Goal: Task Accomplishment & Management: Complete application form

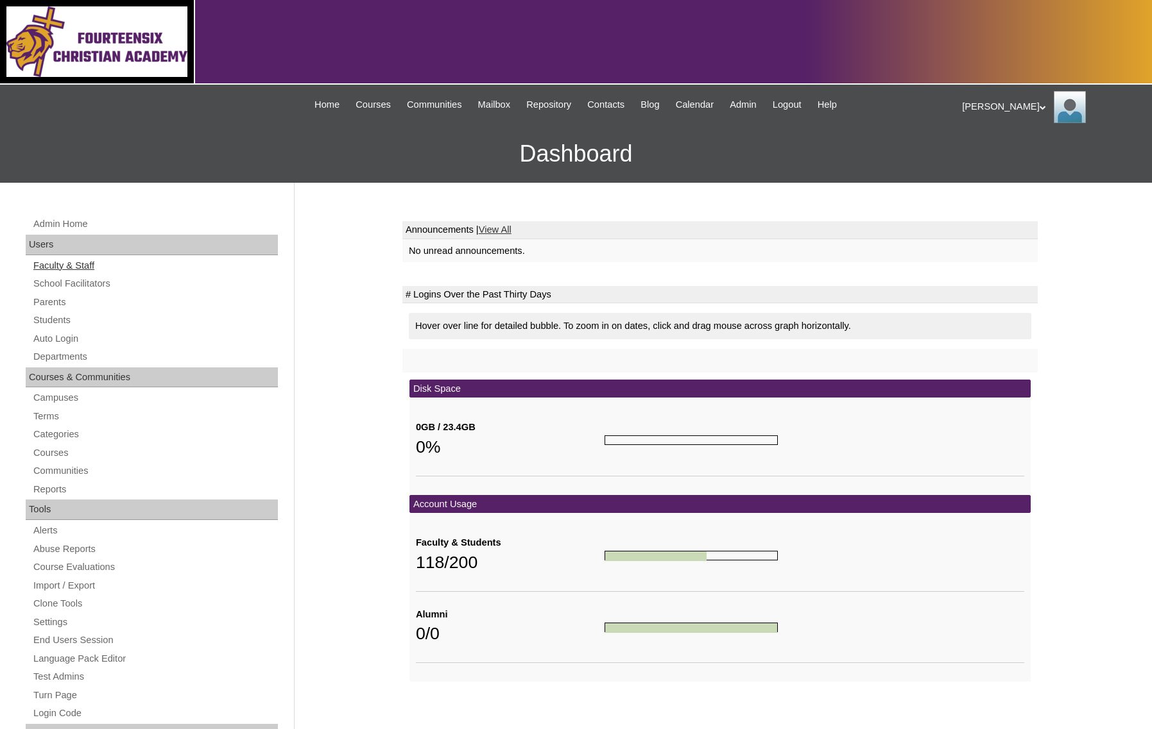
click at [83, 266] on link "Faculty & Staff" at bounding box center [155, 266] width 246 height 16
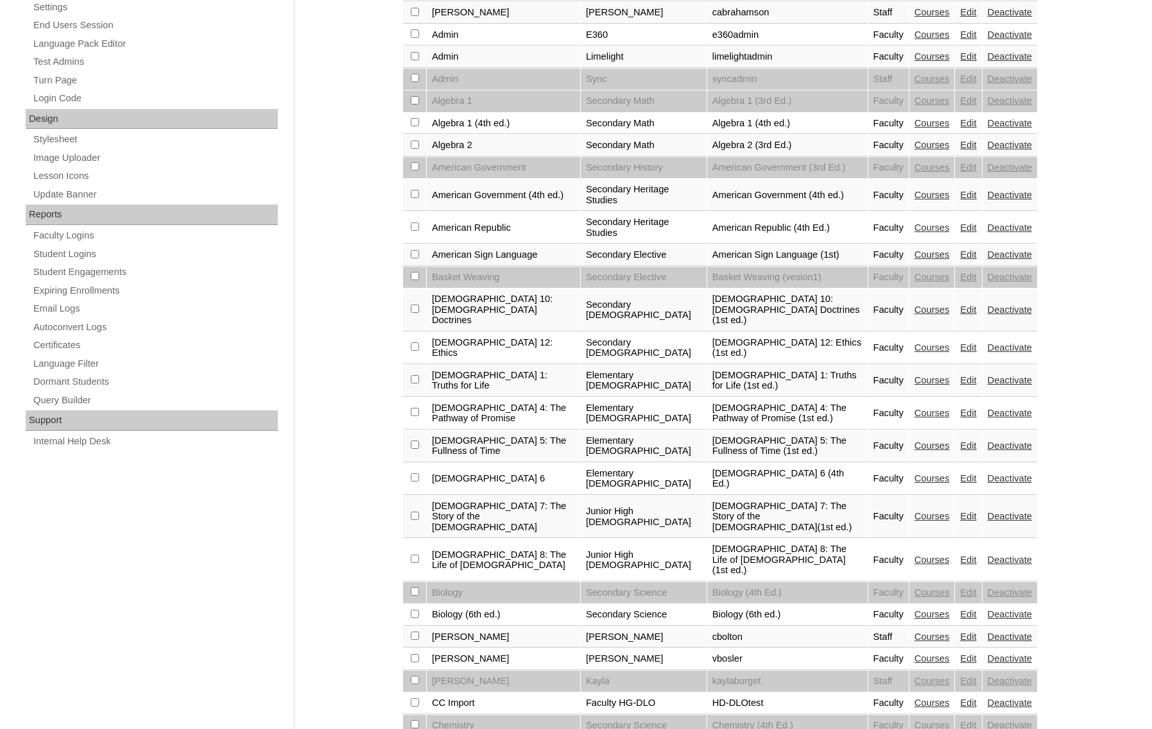
scroll to position [660, 0]
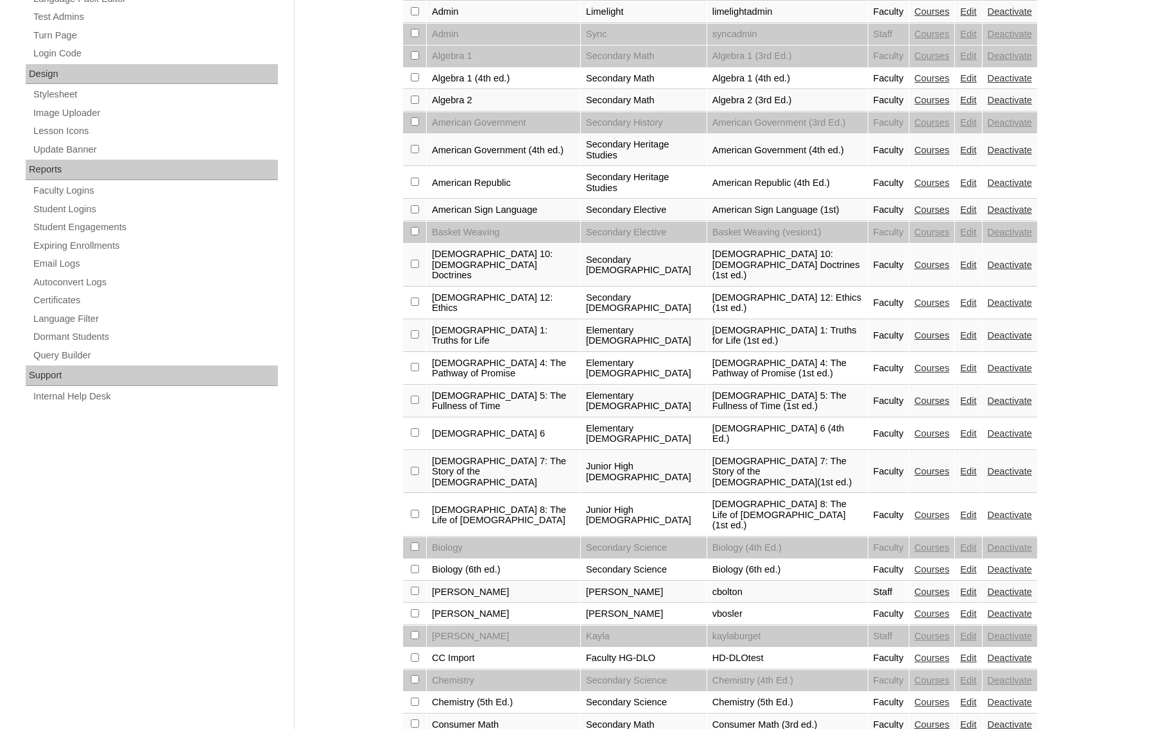
click at [914, 619] on link "Courses" at bounding box center [931, 614] width 35 height 10
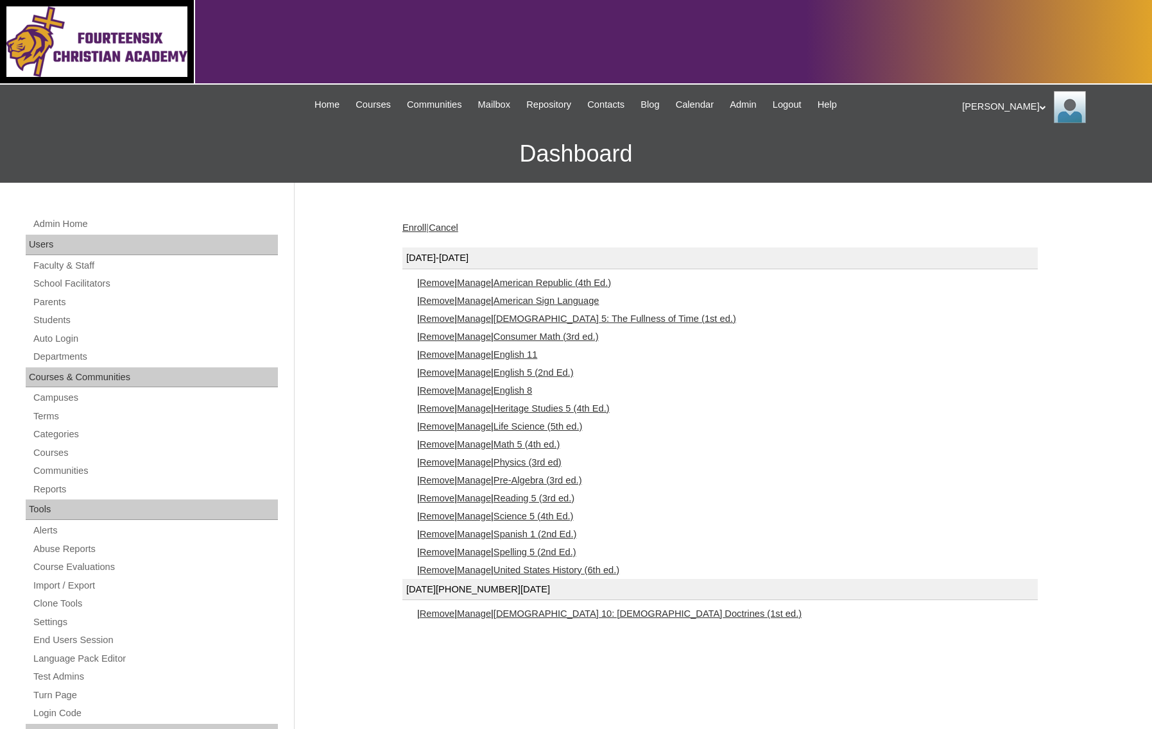
click at [413, 230] on link "Enroll" at bounding box center [414, 228] width 24 height 10
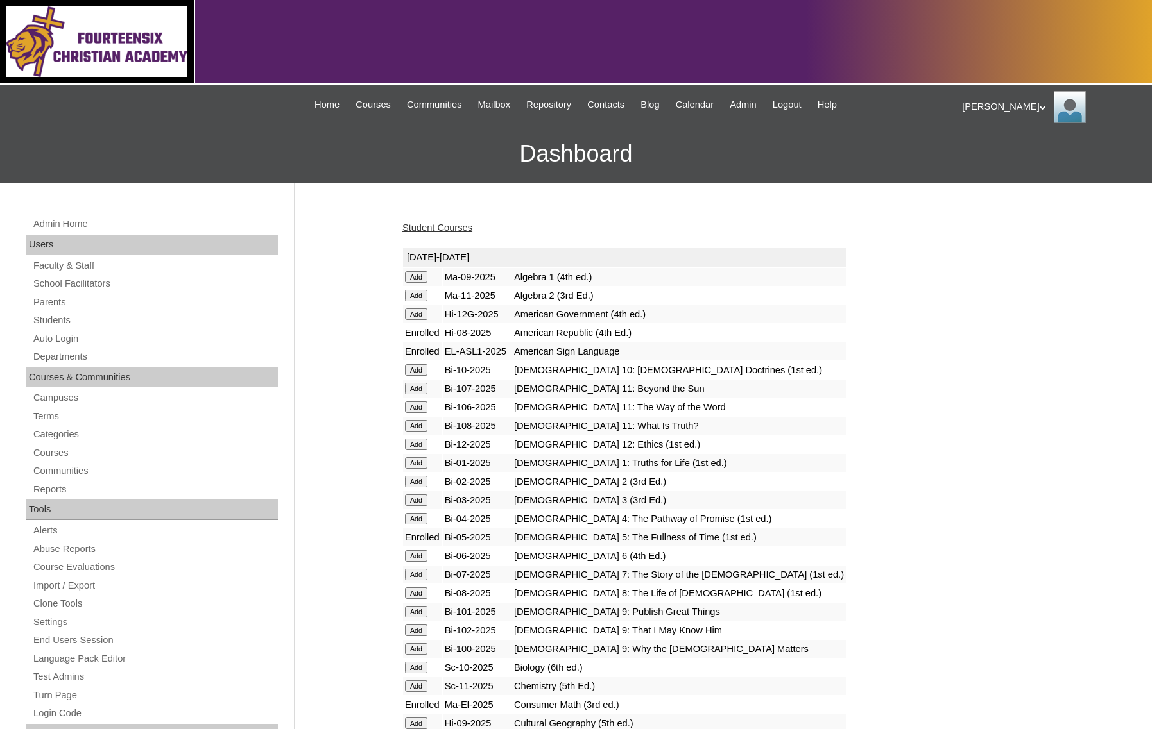
click at [418, 283] on input "Add" at bounding box center [416, 277] width 22 height 12
